Goal: Transaction & Acquisition: Purchase product/service

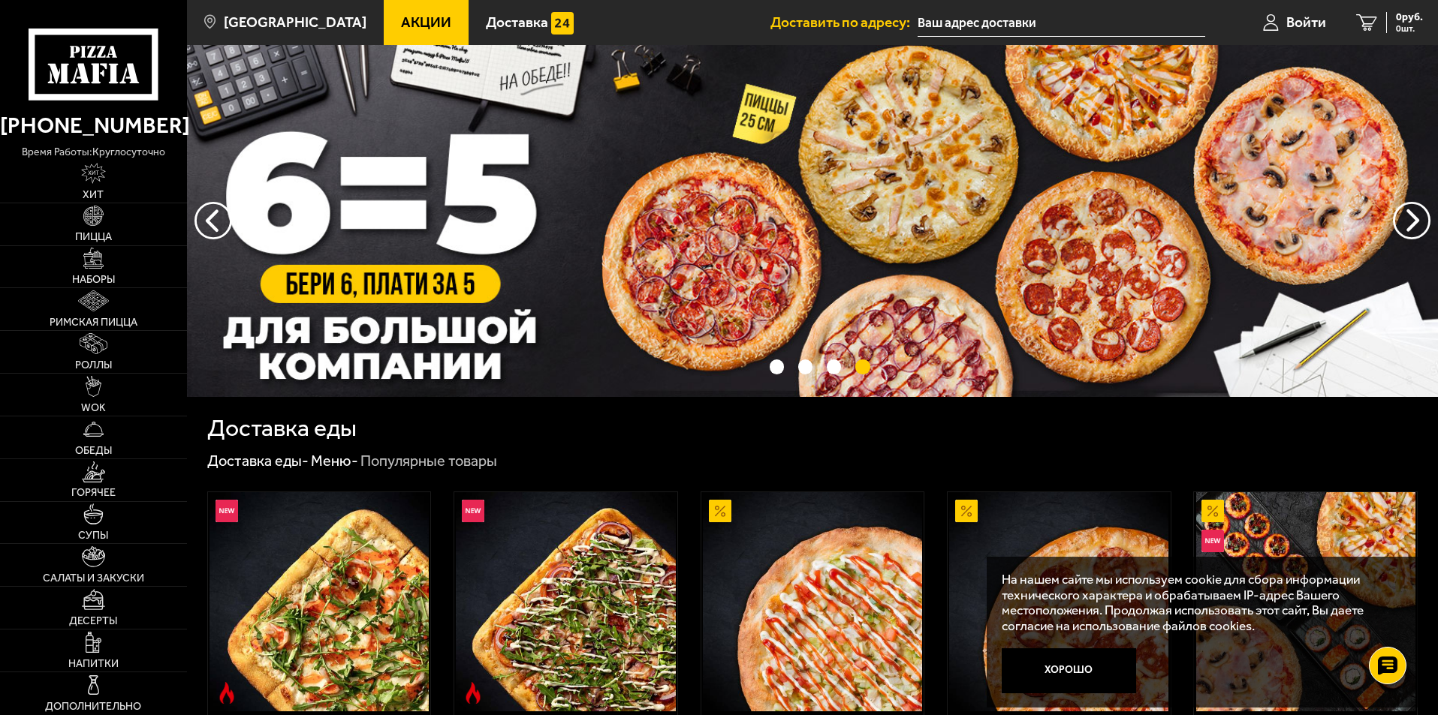
click at [401, 25] on span "Акции" at bounding box center [426, 22] width 50 height 14
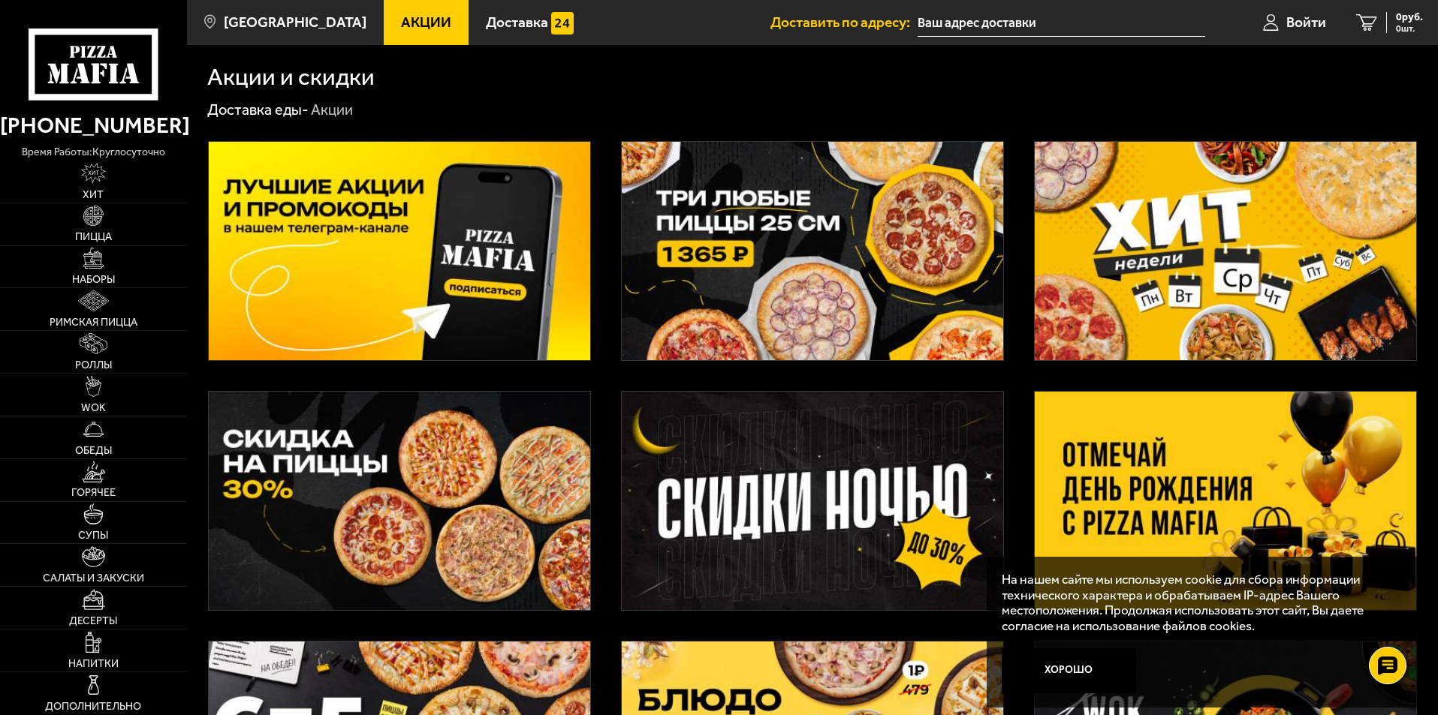
click at [1324, 482] on img at bounding box center [1225, 501] width 381 height 218
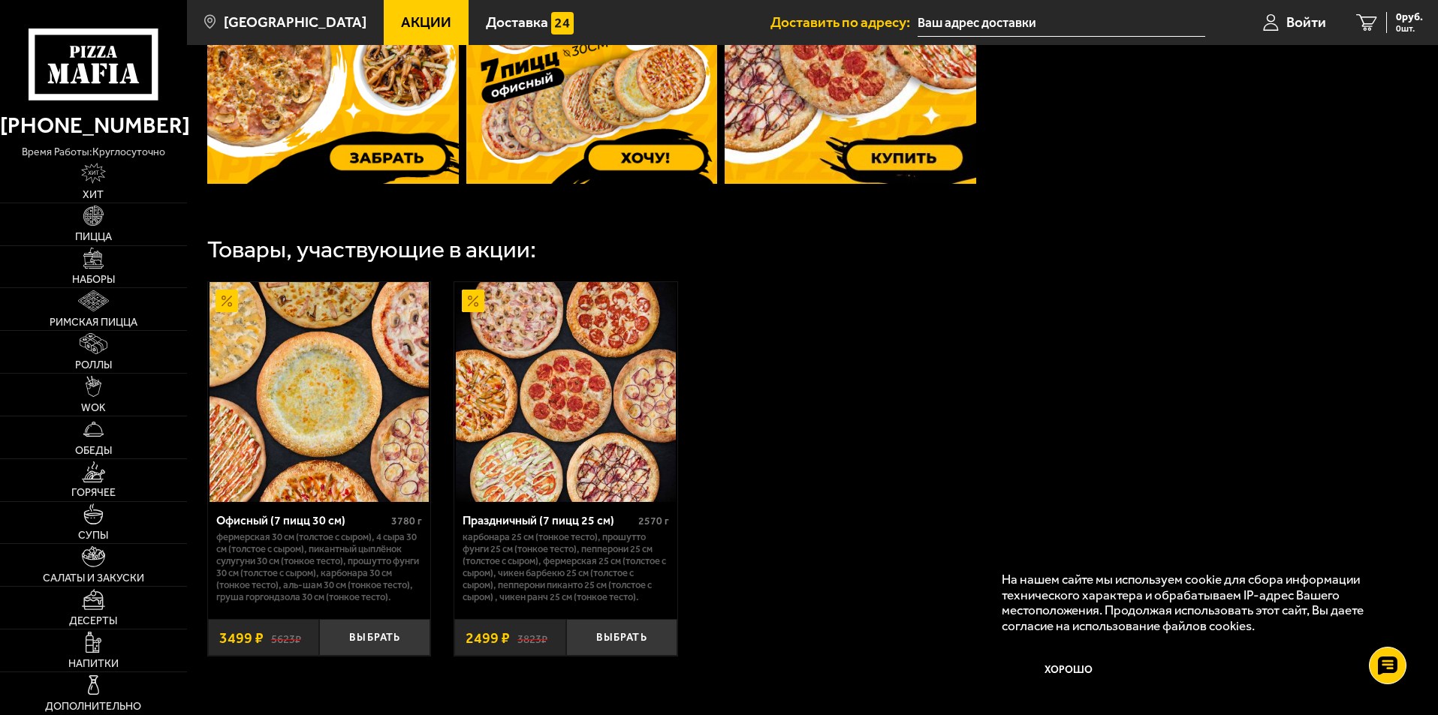
scroll to position [796, 0]
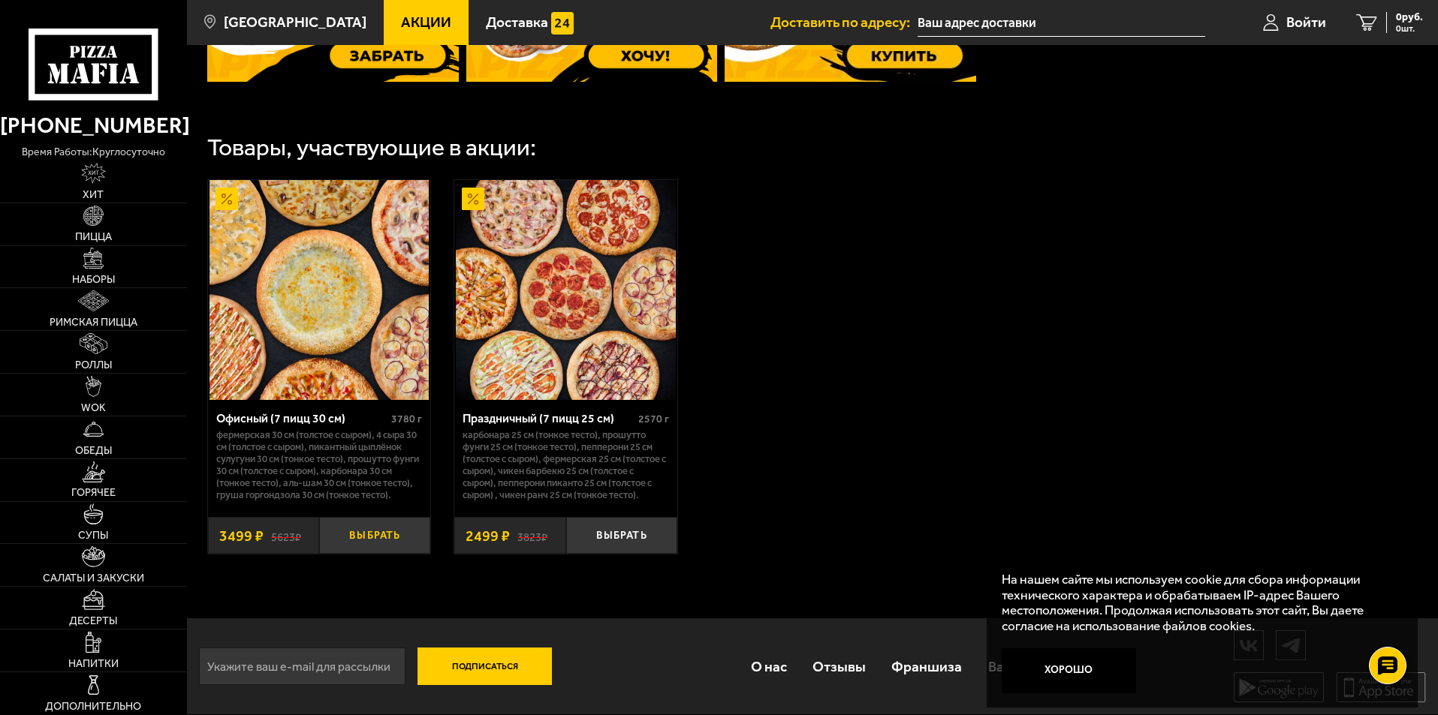
click at [407, 541] on button "Выбрать" at bounding box center [374, 535] width 111 height 37
click at [336, 541] on button "−" at bounding box center [337, 535] width 37 height 37
click at [399, 536] on button "Выбрать" at bounding box center [374, 535] width 111 height 37
click at [1072, 23] on input "text" at bounding box center [1043, 23] width 288 height 28
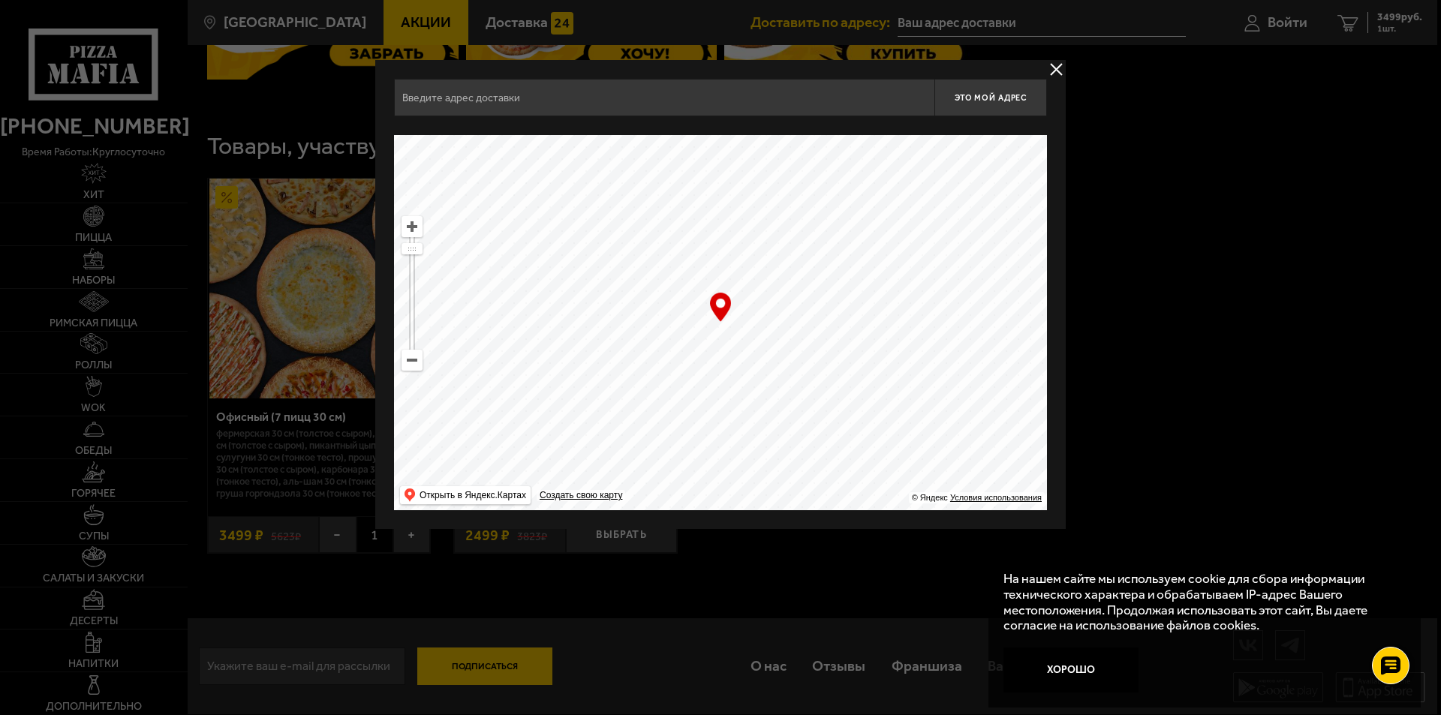
click at [700, 113] on input "text" at bounding box center [664, 98] width 541 height 38
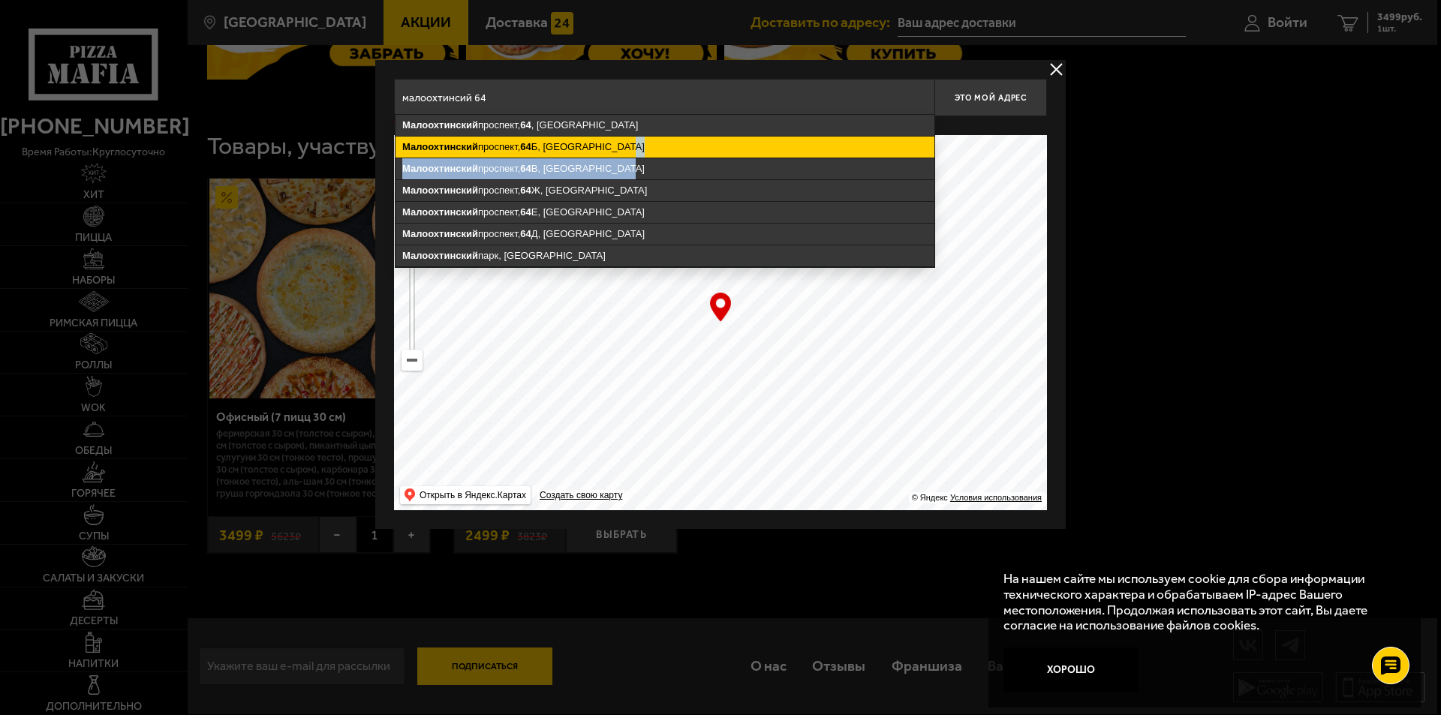
drag, startPoint x: 691, startPoint y: 168, endPoint x: 682, endPoint y: 148, distance: 22.2
click at [682, 148] on ymaps "[STREET_ADDRESS] , [STREET_ADDRESS], [GEOGRAPHIC_DATA][STREET_ADDRESS] В, [STRE…" at bounding box center [665, 191] width 539 height 152
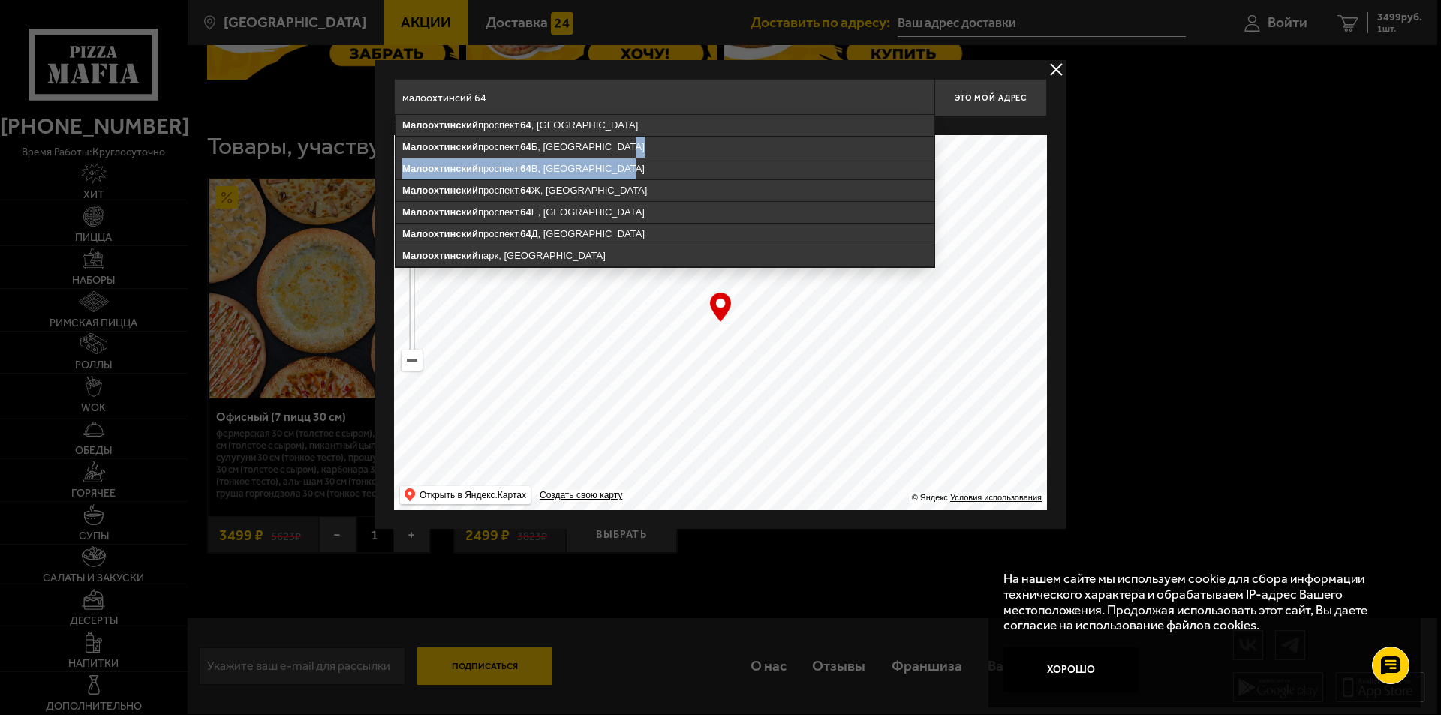
click at [597, 106] on input "малоохтинсий 64" at bounding box center [664, 98] width 541 height 38
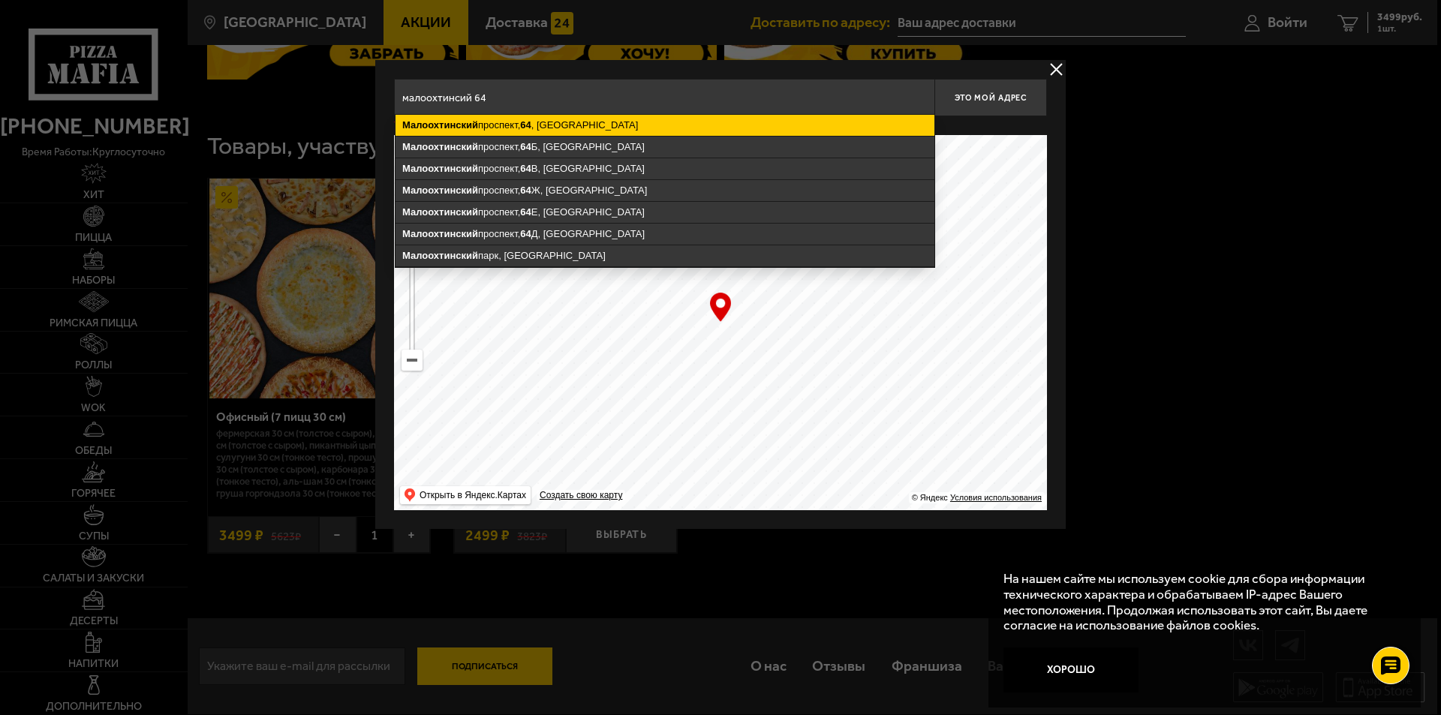
click at [604, 127] on ymaps "[STREET_ADDRESS]" at bounding box center [665, 125] width 539 height 21
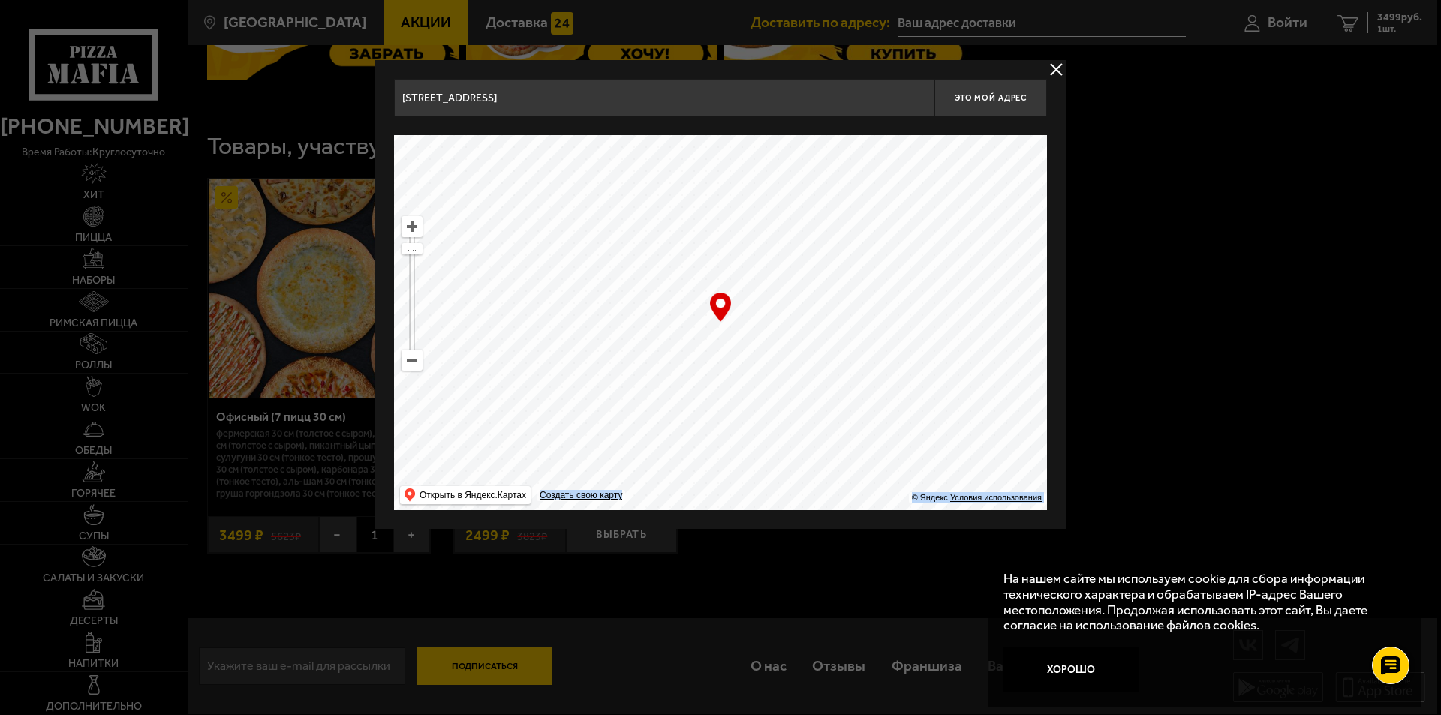
drag, startPoint x: 722, startPoint y: 303, endPoint x: 742, endPoint y: 292, distance: 22.8
click at [742, 292] on div "… © Яндекс Условия использования Открыть в Яндекс.Картах Создать свою карту" at bounding box center [720, 322] width 653 height 375
drag, startPoint x: 724, startPoint y: 335, endPoint x: 706, endPoint y: 355, distance: 27.1
click at [706, 355] on ymaps at bounding box center [720, 322] width 653 height 375
type input "[STREET_ADDRESS]"
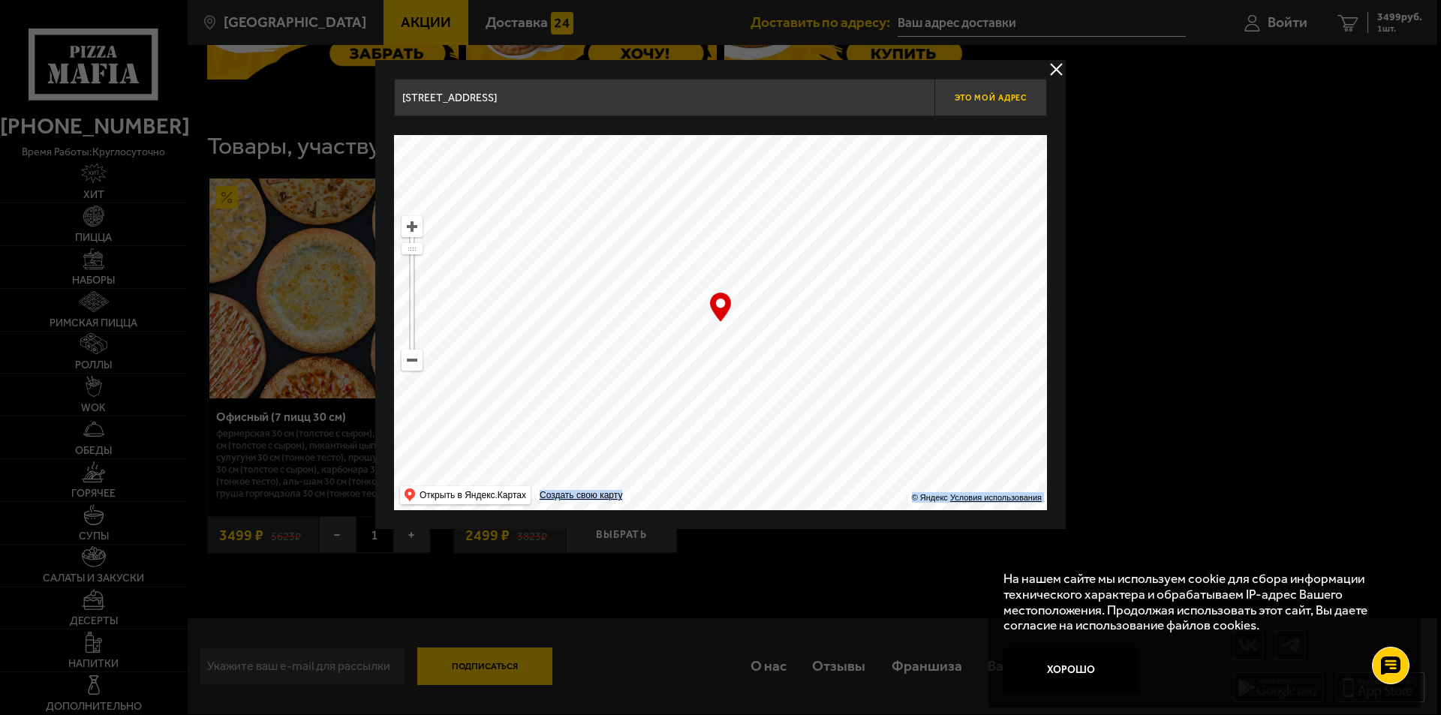
click at [1011, 101] on span "Это мой адрес" at bounding box center [991, 98] width 72 height 10
type input "[STREET_ADDRESS]"
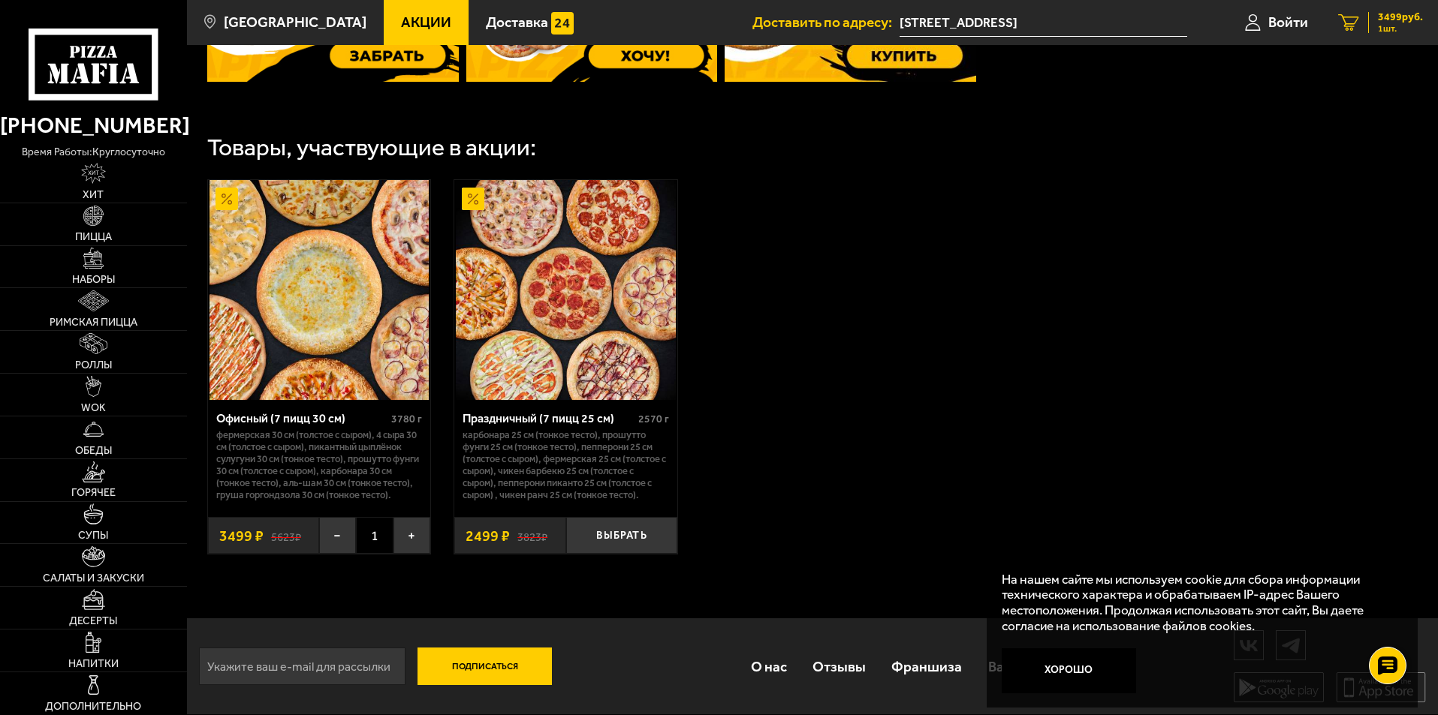
click at [1393, 20] on span "3499 руб." at bounding box center [1400, 17] width 45 height 11
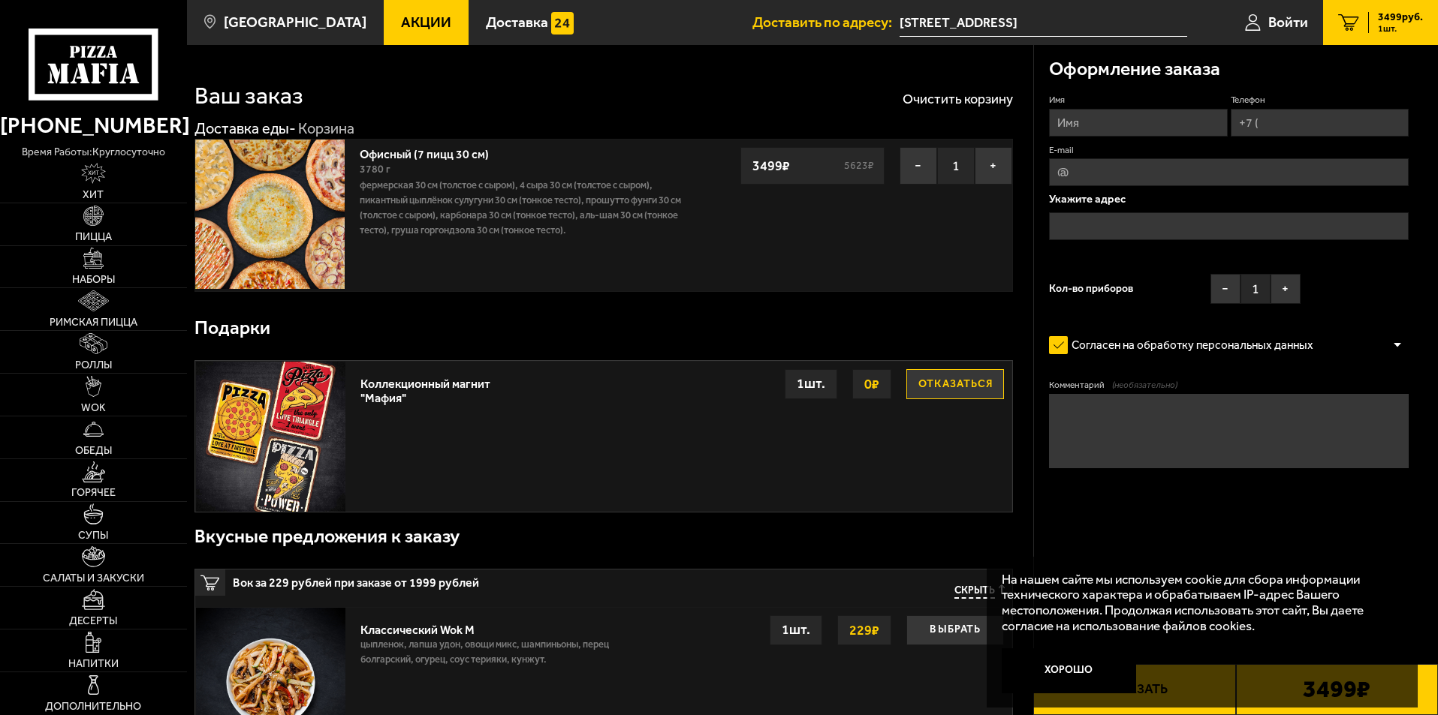
type input "[STREET_ADDRESS]"
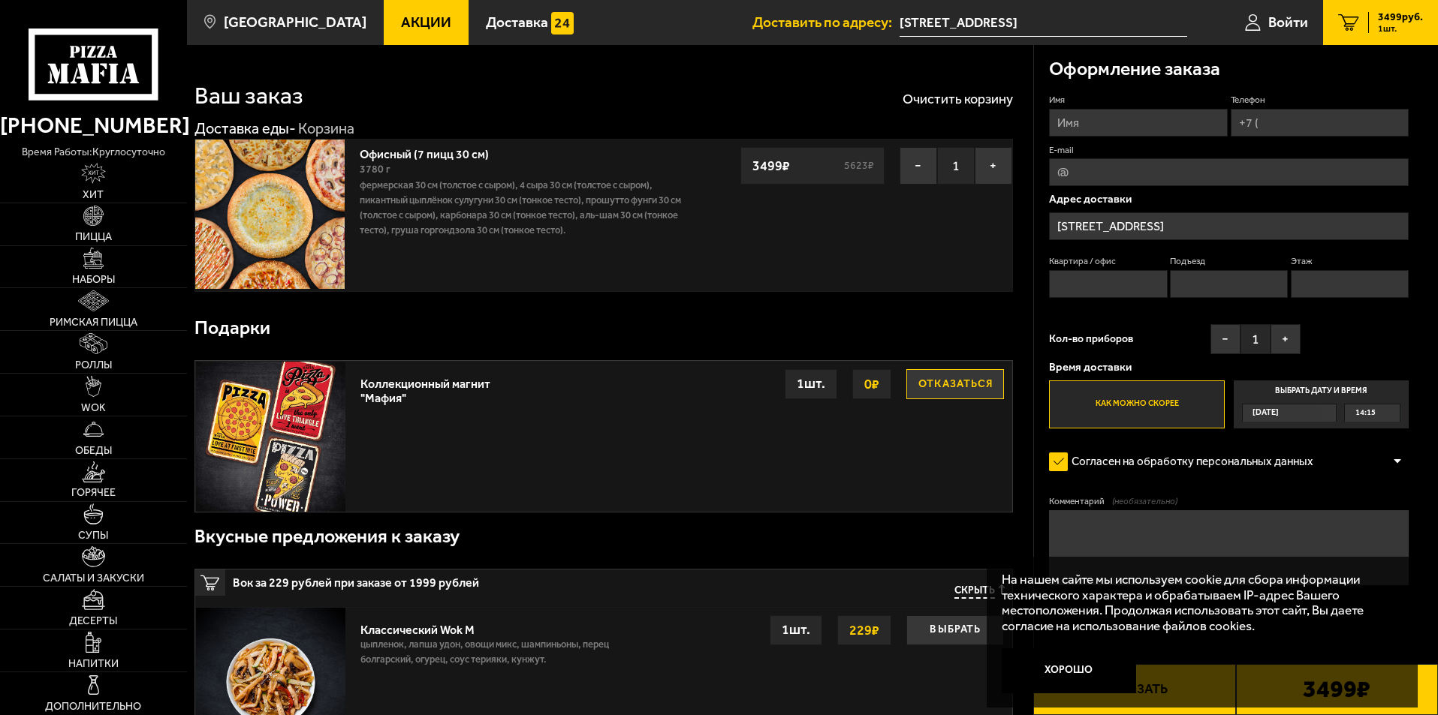
click at [324, 412] on img at bounding box center [270, 436] width 149 height 149
click at [290, 240] on img at bounding box center [269, 214] width 149 height 149
